Goal: Find specific page/section: Find specific page/section

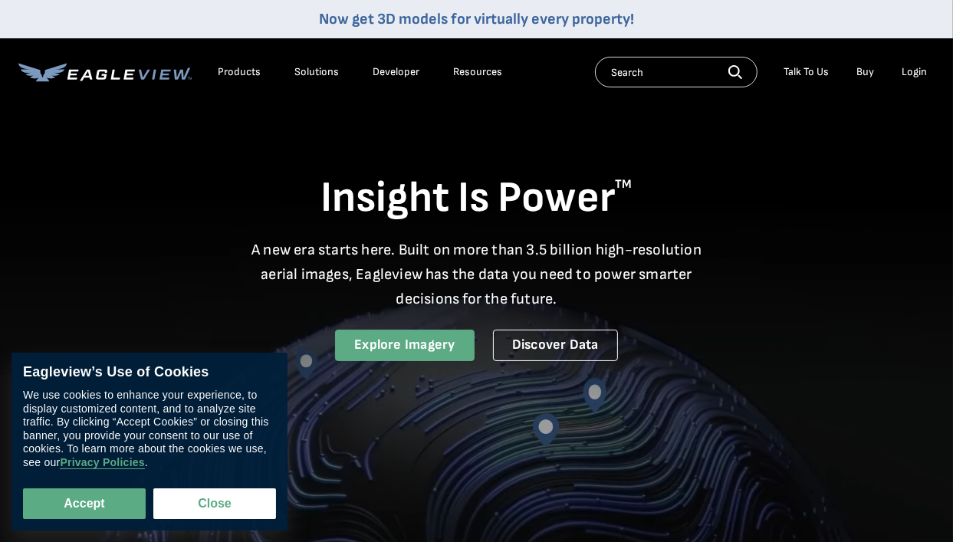
click at [380, 338] on link "Explore Imagery" at bounding box center [405, 345] width 140 height 31
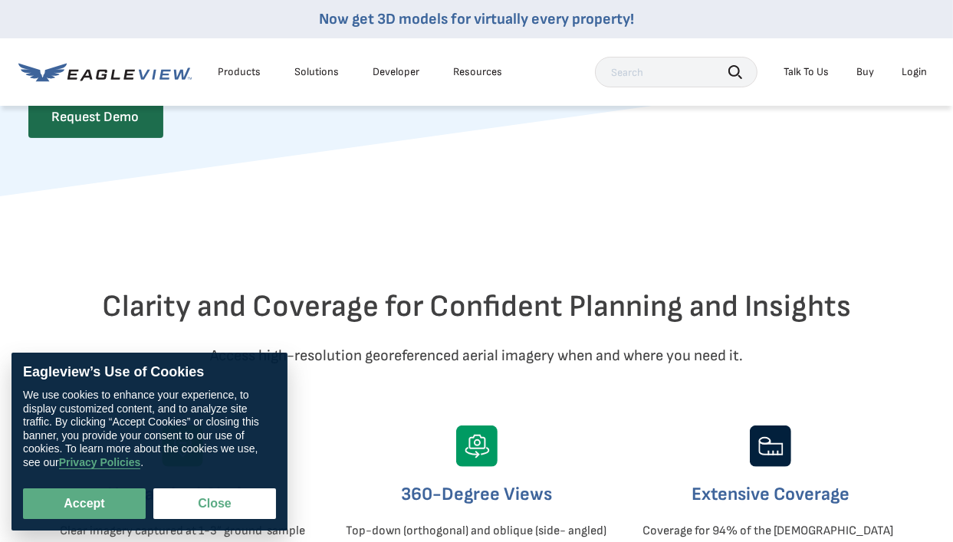
scroll to position [307, 0]
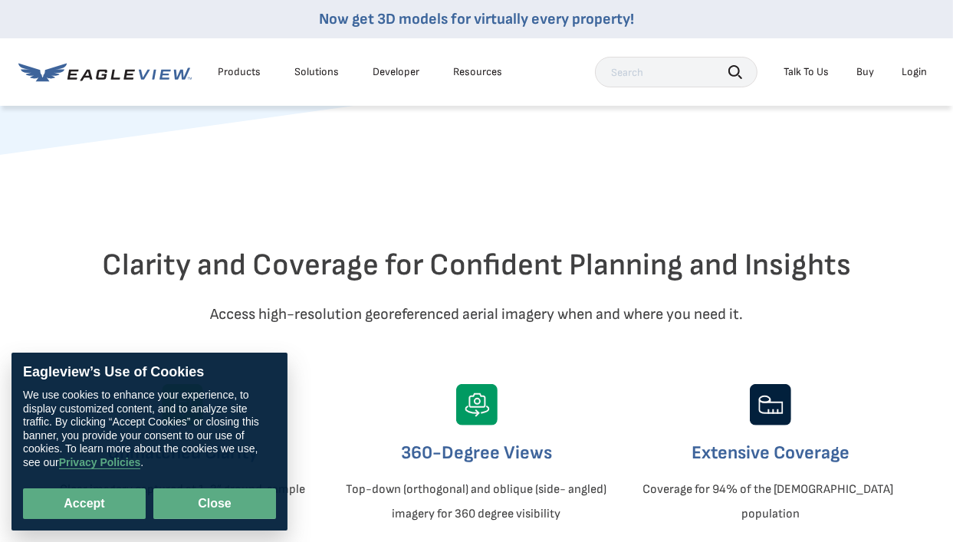
click at [215, 495] on button "Close" at bounding box center [214, 504] width 123 height 31
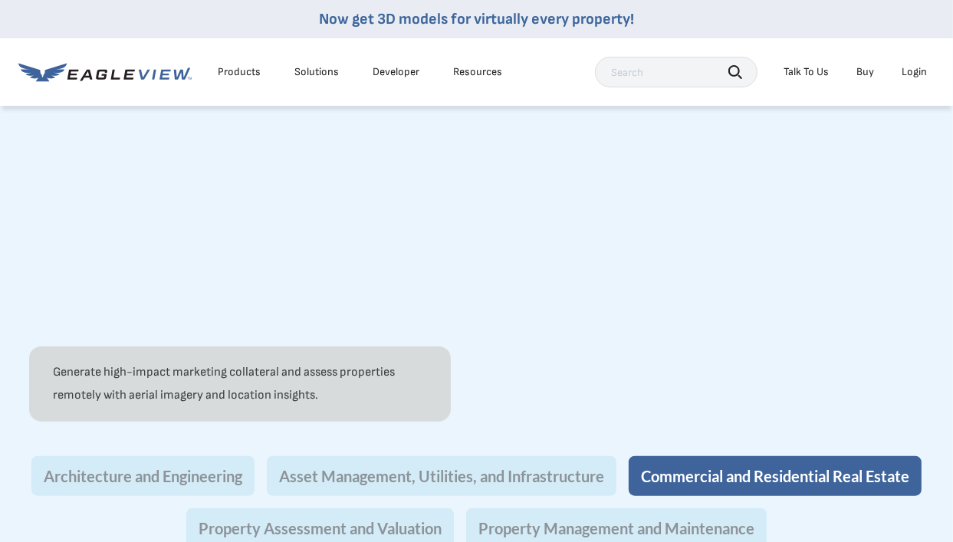
scroll to position [1457, 0]
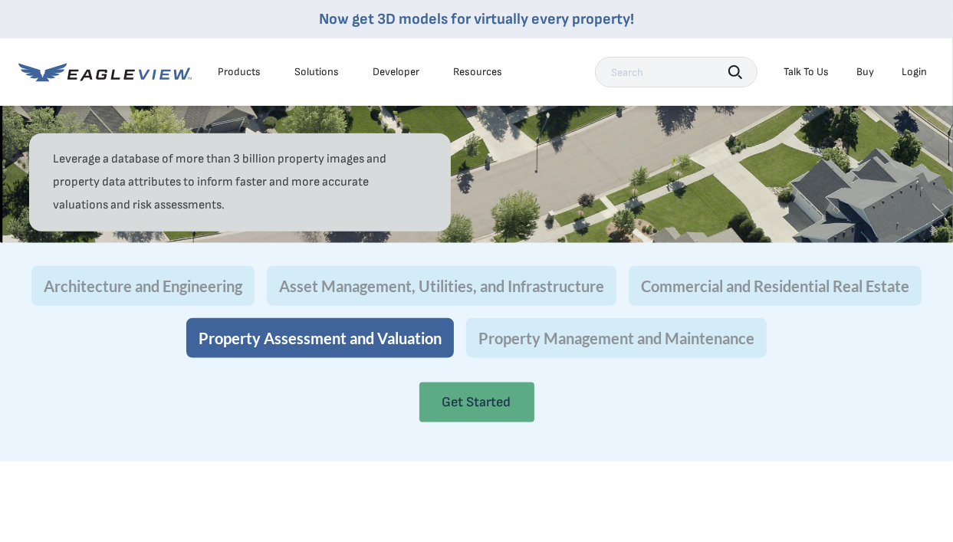
click at [508, 423] on link "Get Started" at bounding box center [477, 403] width 115 height 40
